Goal: Task Accomplishment & Management: Manage account settings

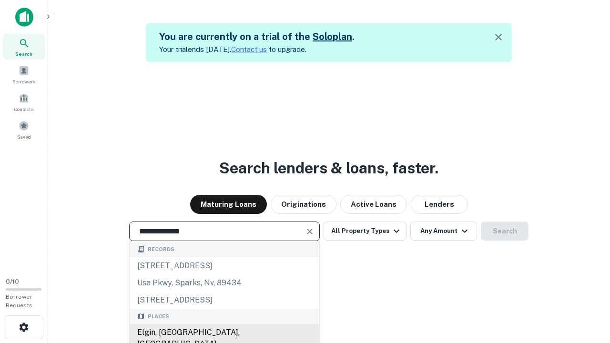
click at [224, 333] on div "Elgin, [GEOGRAPHIC_DATA], [GEOGRAPHIC_DATA]" at bounding box center [225, 338] width 190 height 29
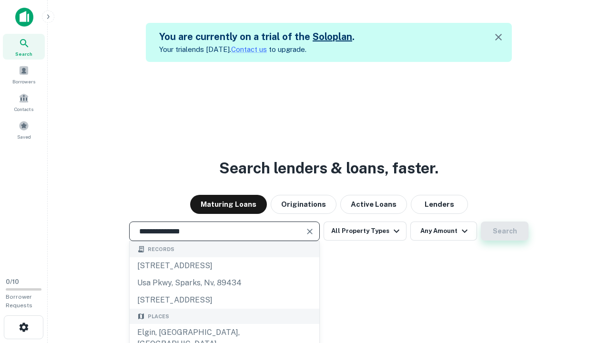
type input "**********"
click at [505, 231] on button "Search" at bounding box center [505, 231] width 48 height 19
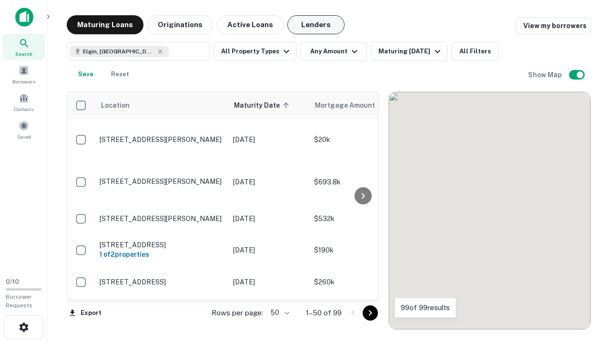
click at [316, 25] on button "Lenders" at bounding box center [316, 24] width 57 height 19
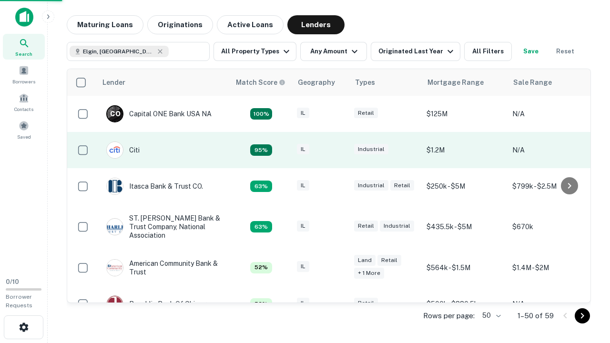
click at [339, 150] on div "IL" at bounding box center [321, 150] width 48 height 13
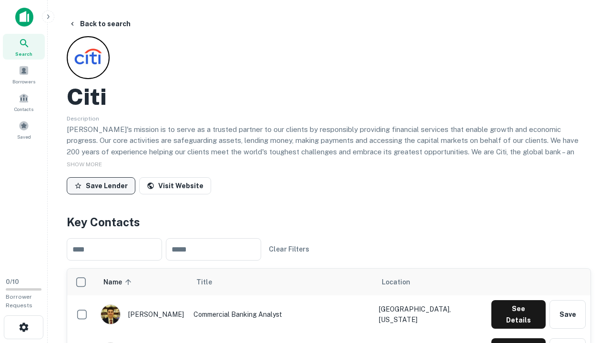
click at [101, 186] on button "Save Lender" at bounding box center [101, 185] width 69 height 17
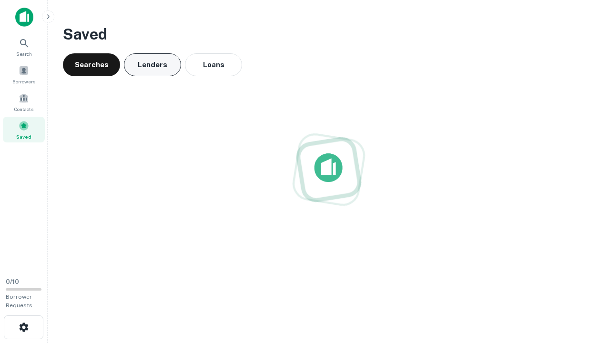
click at [153, 65] on button "Lenders" at bounding box center [152, 64] width 57 height 23
